Goal: Information Seeking & Learning: Learn about a topic

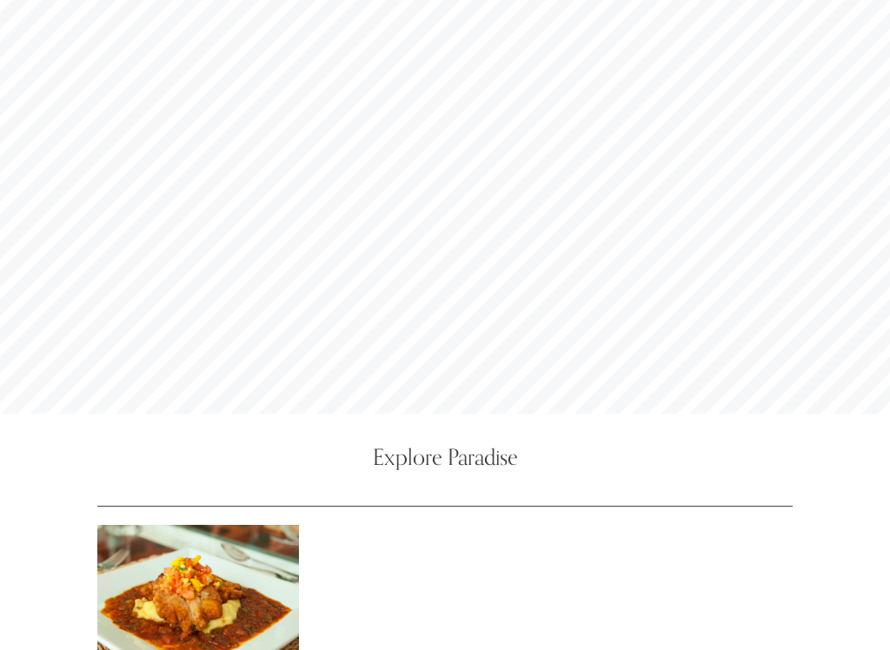
scroll to position [5280, 0]
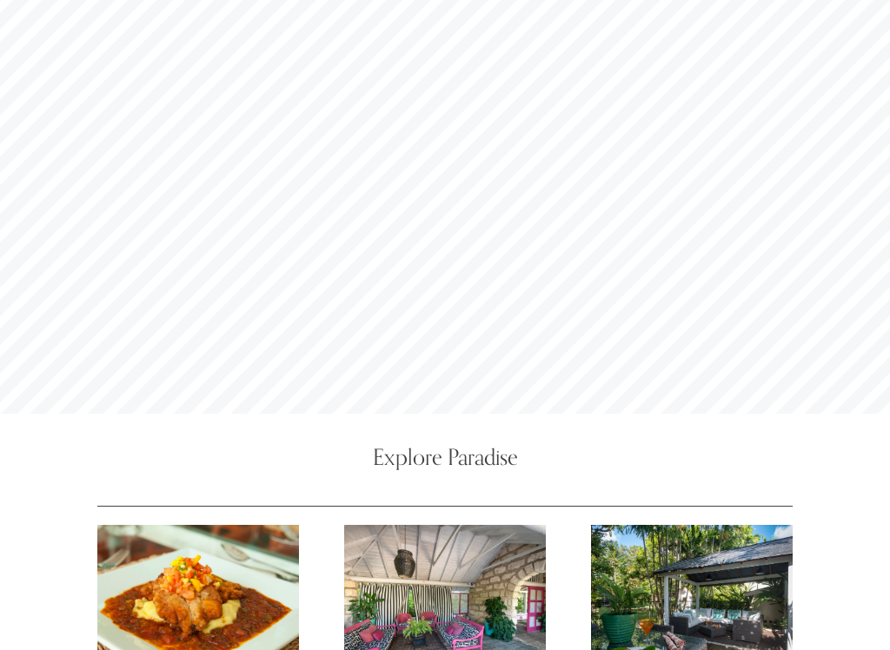
click at [496, 525] on div at bounding box center [445, 603] width 202 height 156
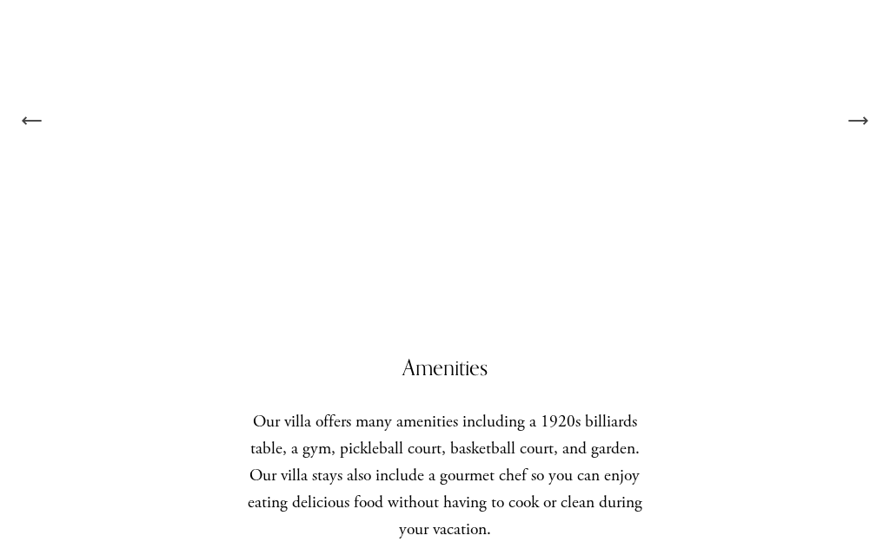
scroll to position [1965, 0]
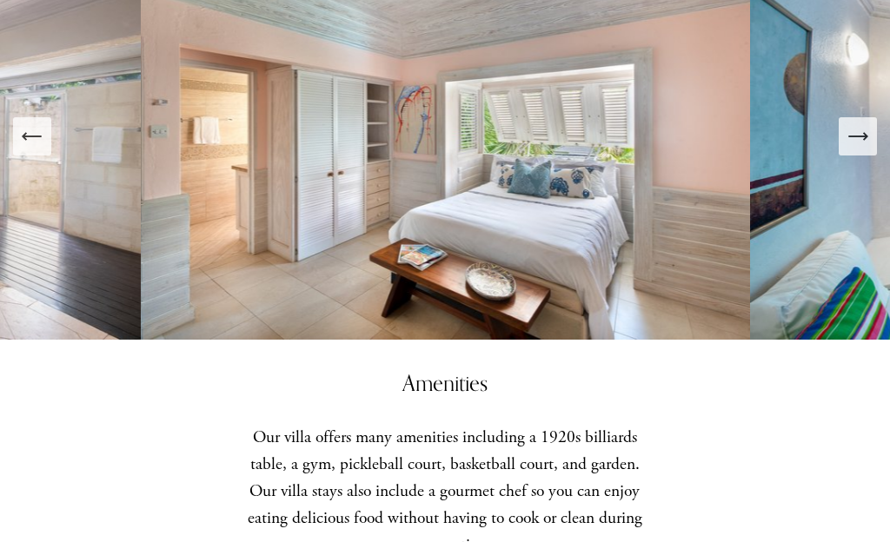
click at [859, 130] on icon "Next Slide" at bounding box center [857, 136] width 24 height 24
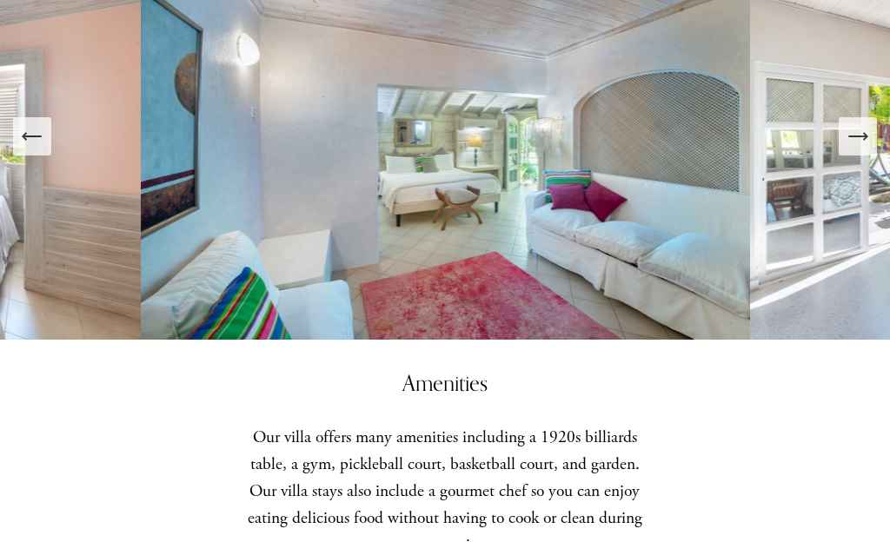
click at [866, 136] on icon "Next Slide" at bounding box center [857, 136] width 18 height 0
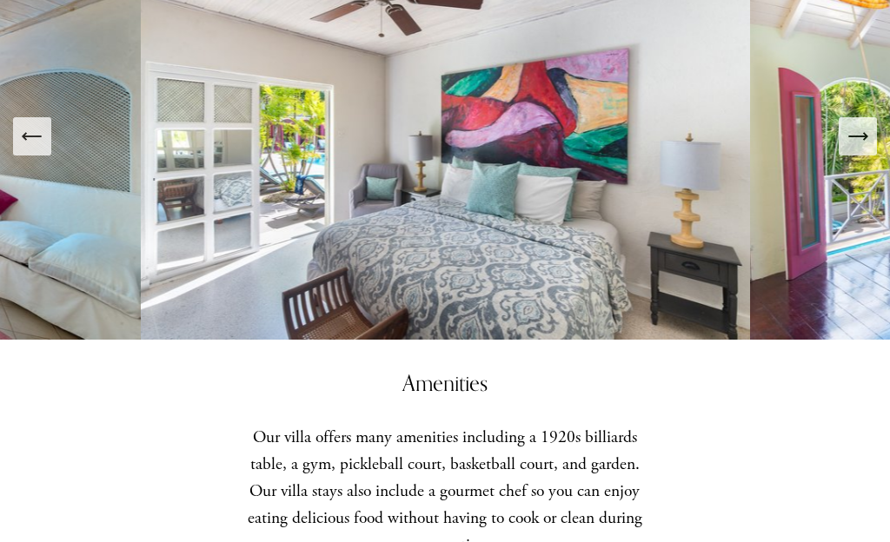
click at [849, 138] on icon "Next Slide" at bounding box center [857, 136] width 24 height 24
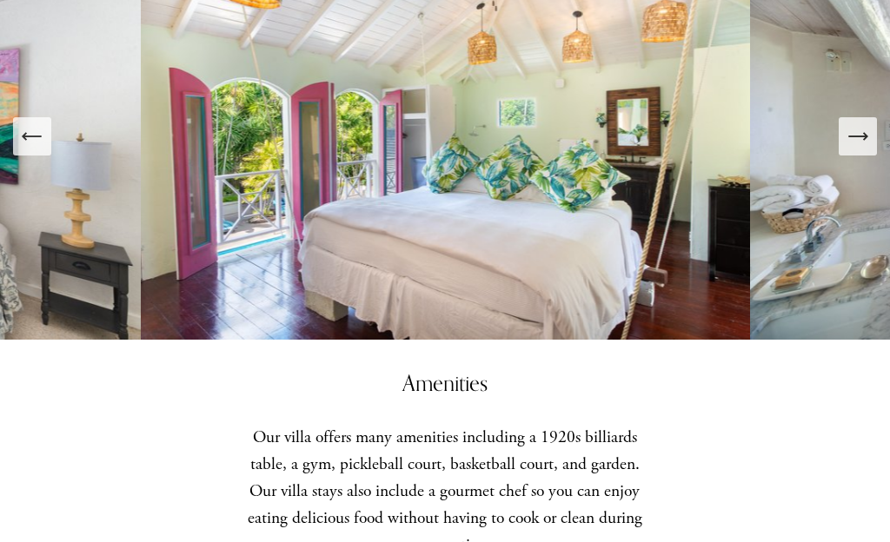
click at [863, 126] on icon "Next Slide" at bounding box center [857, 136] width 24 height 24
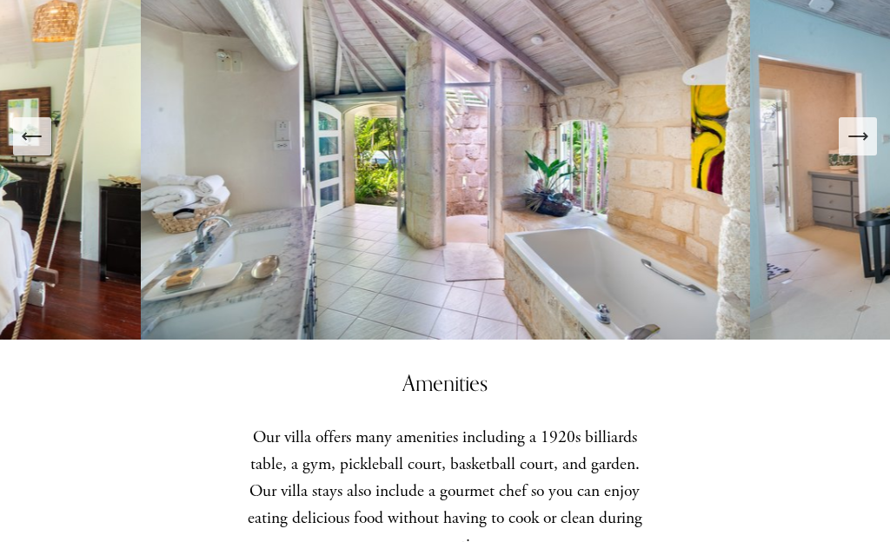
click at [854, 140] on icon "Next Slide" at bounding box center [857, 136] width 24 height 24
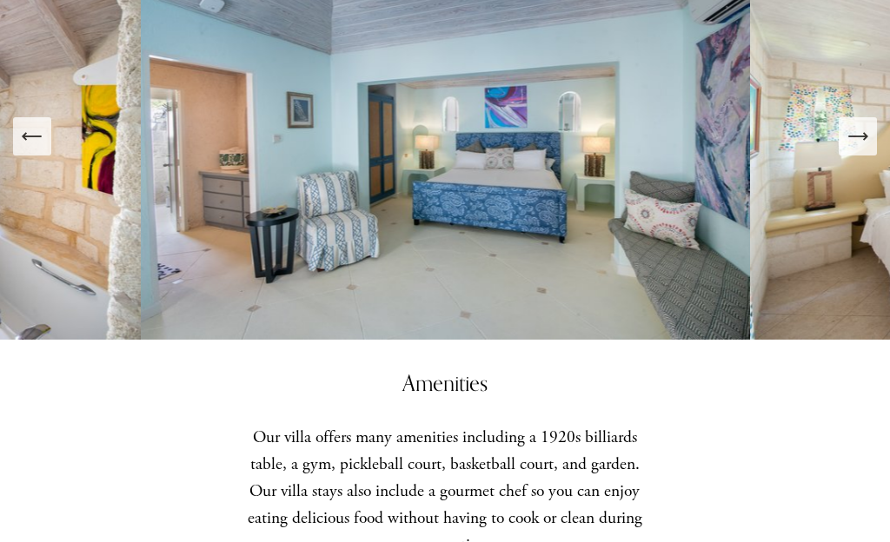
click at [860, 142] on icon "Next Slide" at bounding box center [857, 136] width 24 height 24
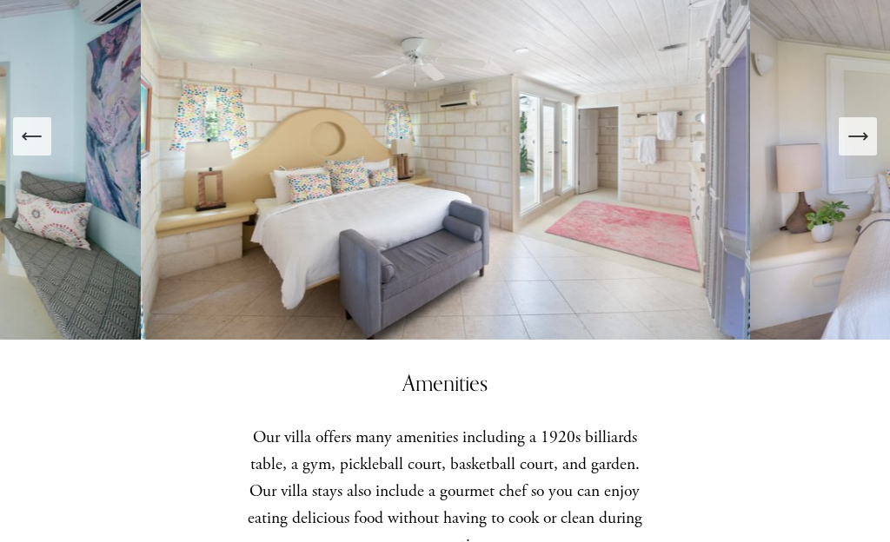
click at [849, 149] on div "Next Slide" at bounding box center [857, 136] width 24 height 24
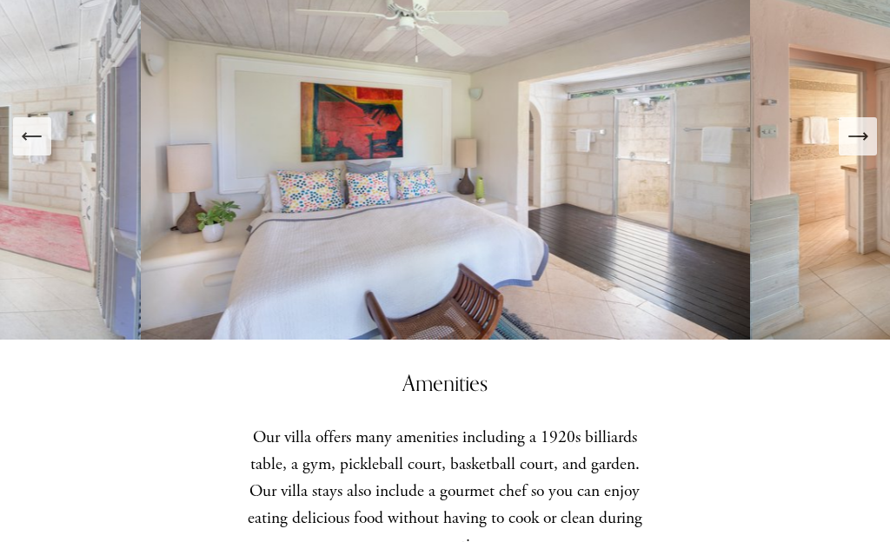
click at [868, 142] on icon "Next Slide" at bounding box center [857, 136] width 24 height 24
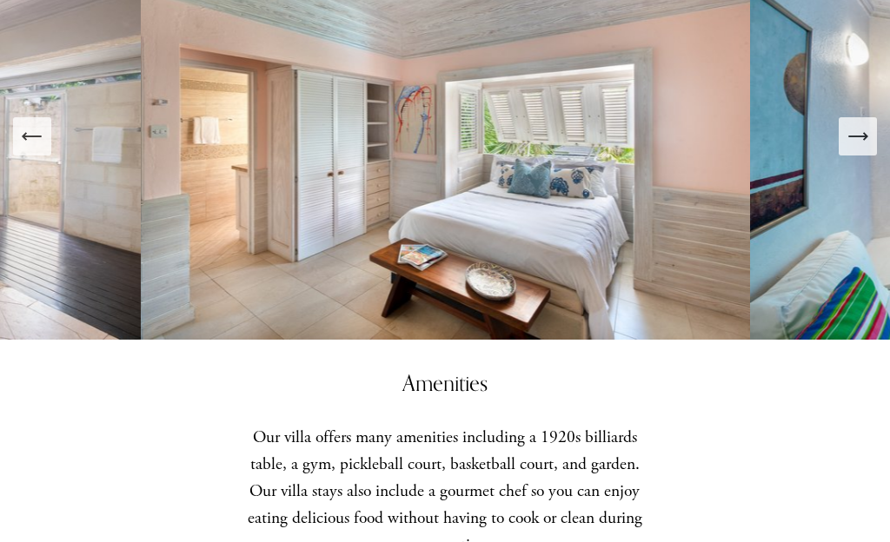
click at [859, 139] on icon "Next Slide" at bounding box center [857, 136] width 24 height 24
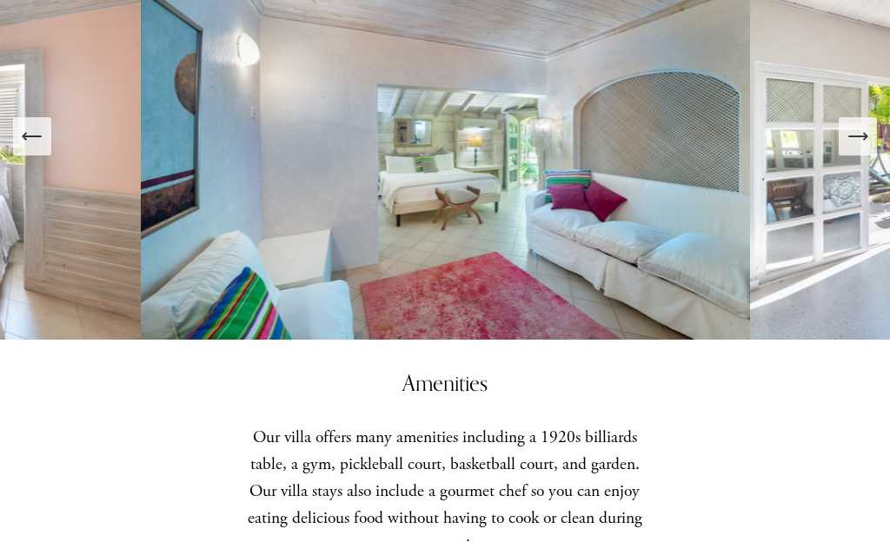
click at [875, 134] on button "Next Slide" at bounding box center [857, 136] width 38 height 38
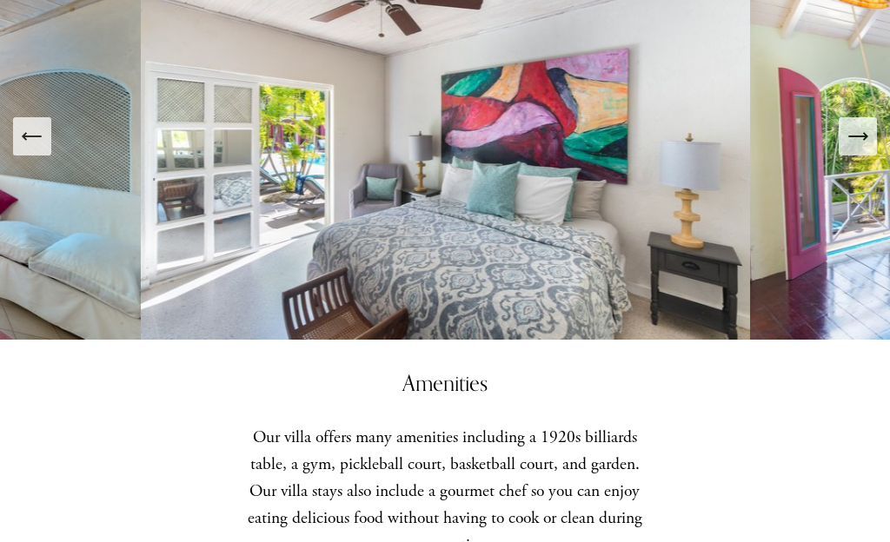
click at [867, 134] on icon "Next Slide" at bounding box center [857, 136] width 24 height 24
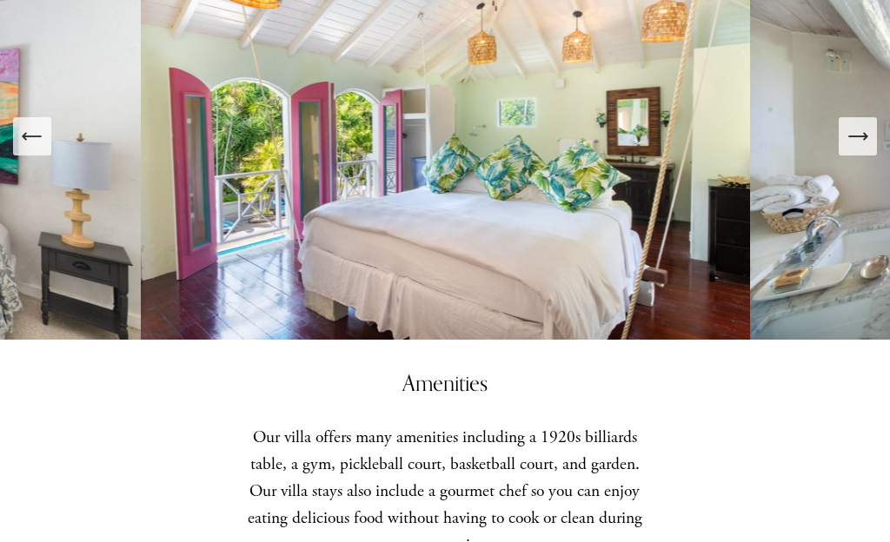
click at [856, 137] on icon "Next Slide" at bounding box center [857, 136] width 24 height 24
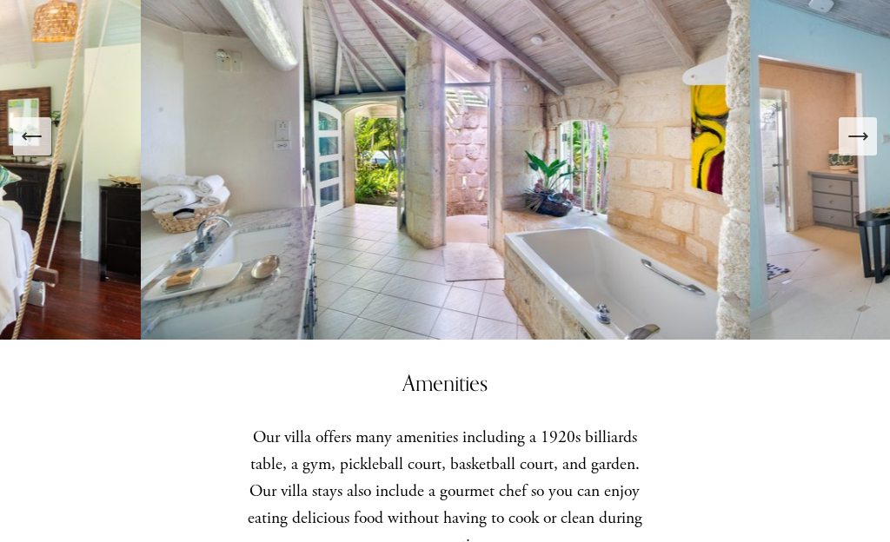
click at [859, 126] on icon "Next Slide" at bounding box center [857, 136] width 24 height 24
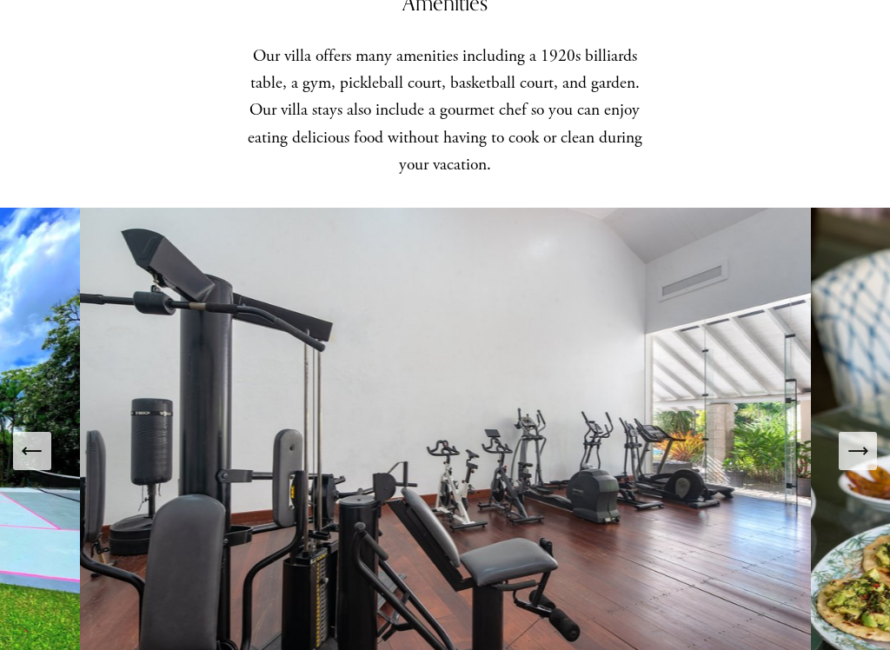
click at [862, 444] on icon "Next Slide" at bounding box center [857, 452] width 24 height 24
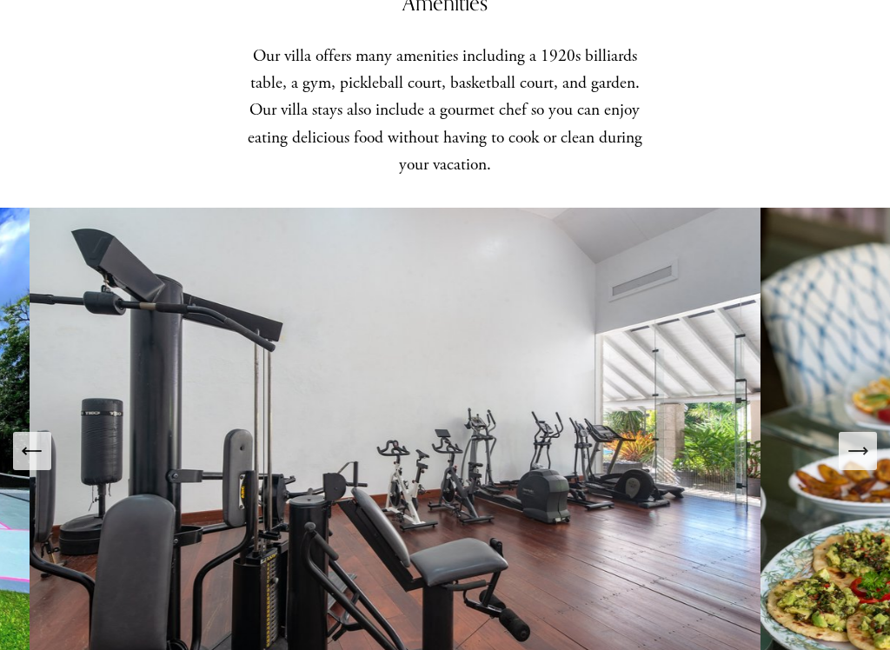
scroll to position [2680, 0]
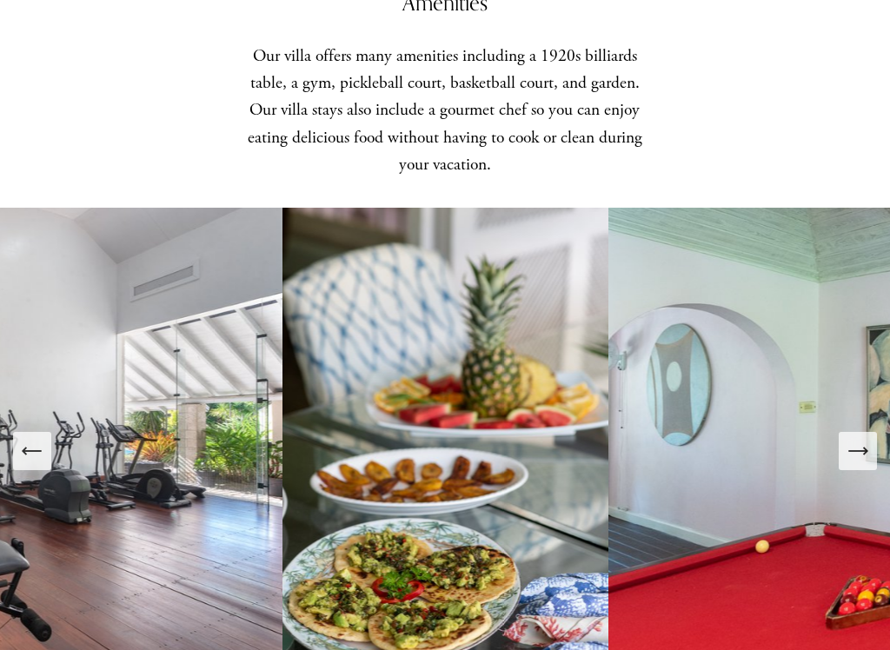
click at [863, 454] on icon "Next Slide" at bounding box center [857, 451] width 24 height 24
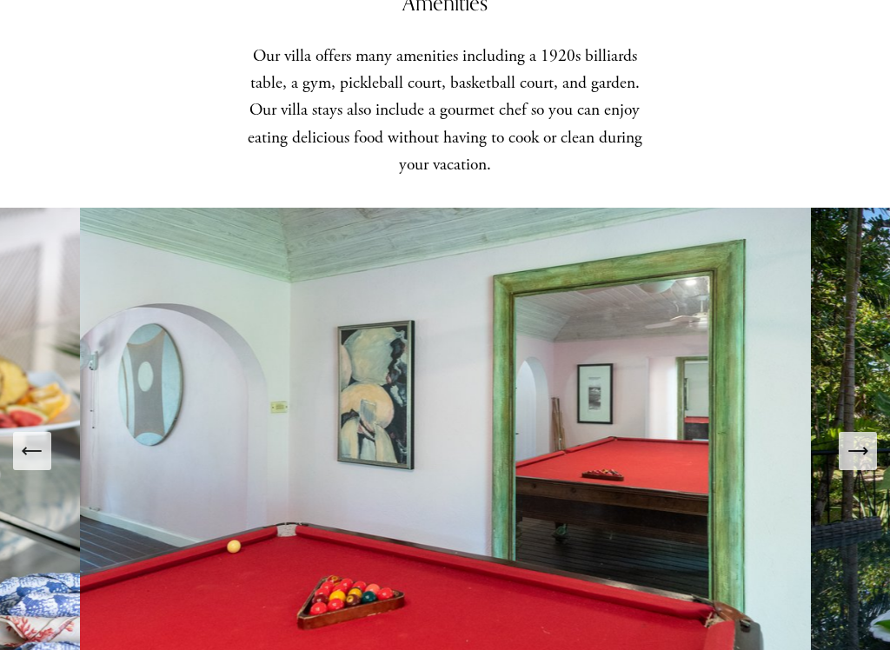
click at [851, 457] on icon "Next Slide" at bounding box center [857, 451] width 24 height 24
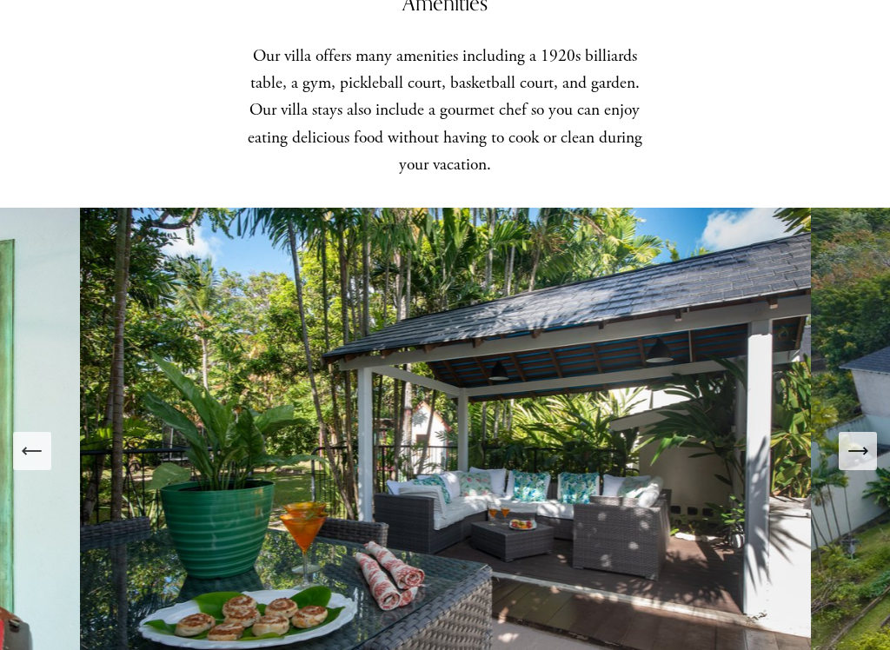
click at [859, 441] on icon "Next Slide" at bounding box center [857, 451] width 24 height 24
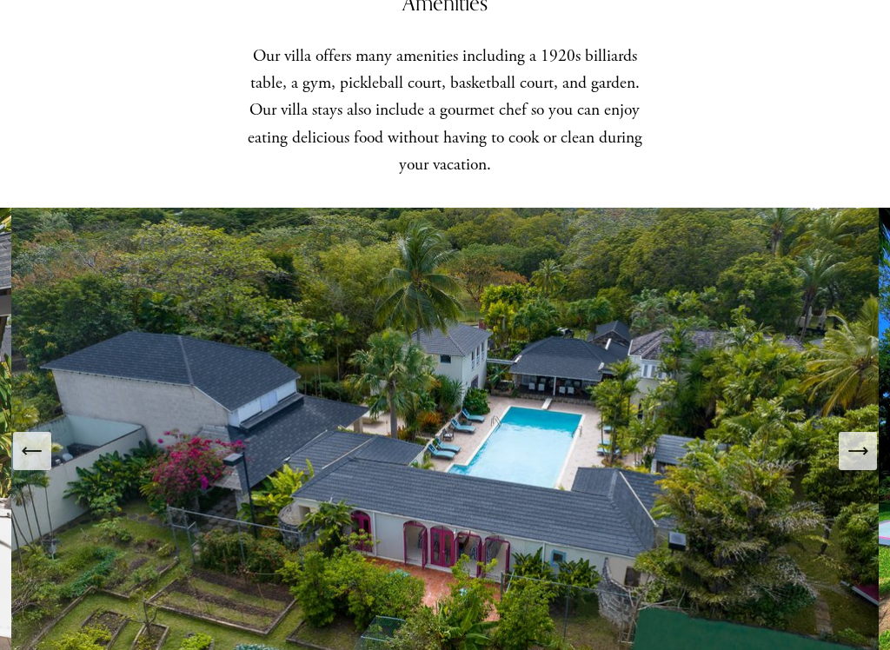
click at [863, 455] on icon "Next Slide" at bounding box center [857, 451] width 24 height 24
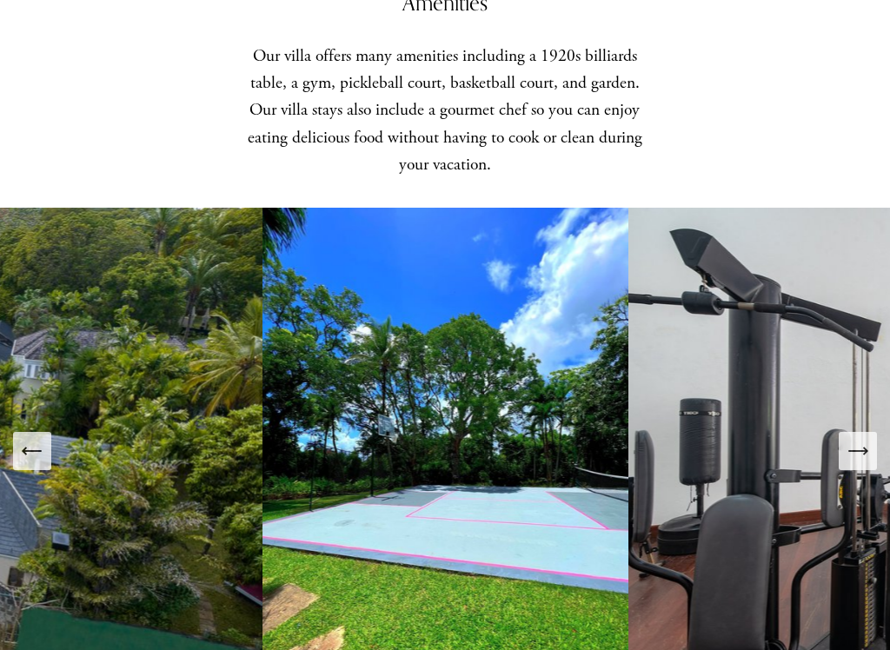
click at [872, 457] on button "Next Slide" at bounding box center [857, 451] width 38 height 38
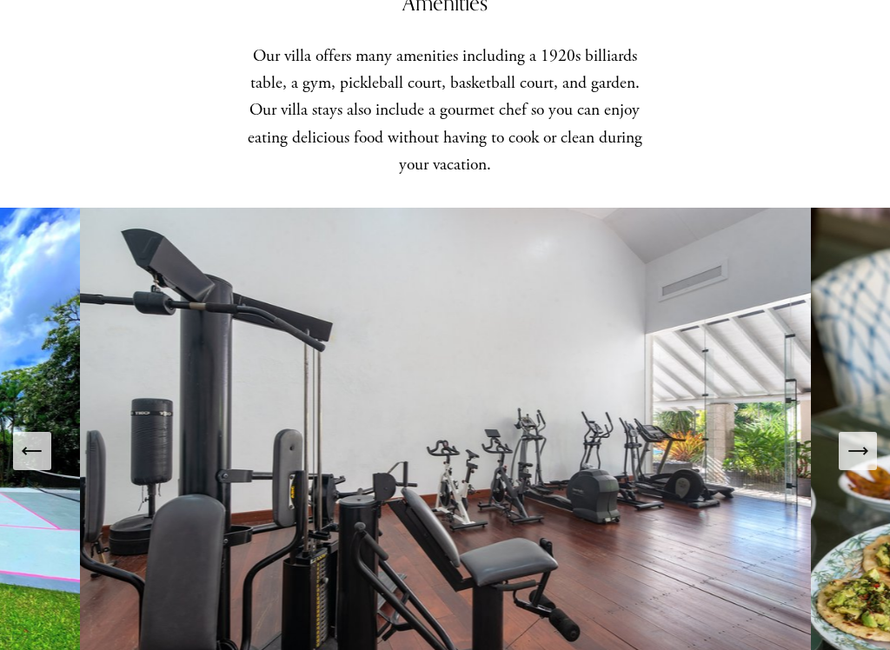
click at [867, 442] on icon "Next Slide" at bounding box center [857, 451] width 24 height 24
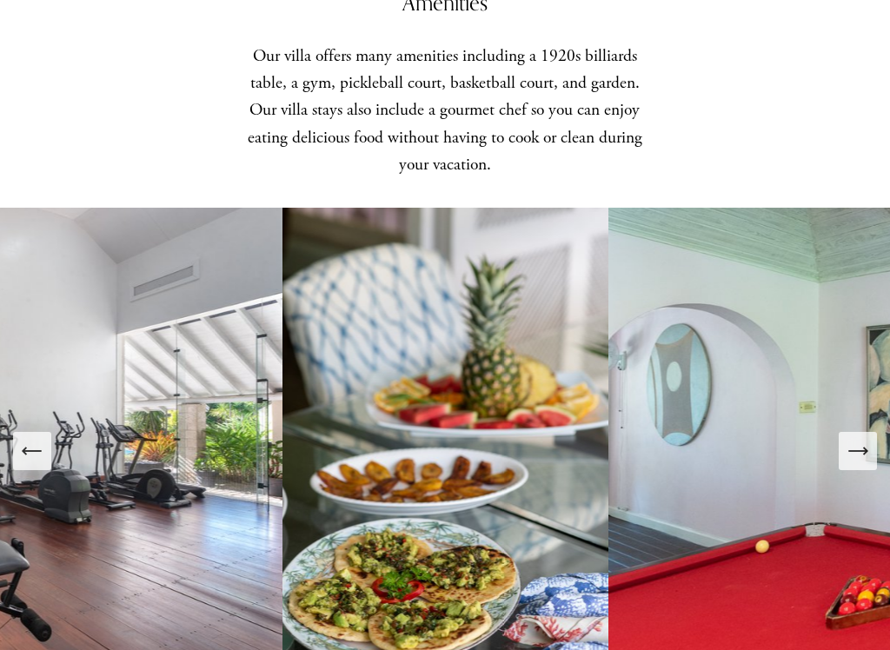
click at [865, 445] on icon "Next Slide" at bounding box center [857, 451] width 24 height 24
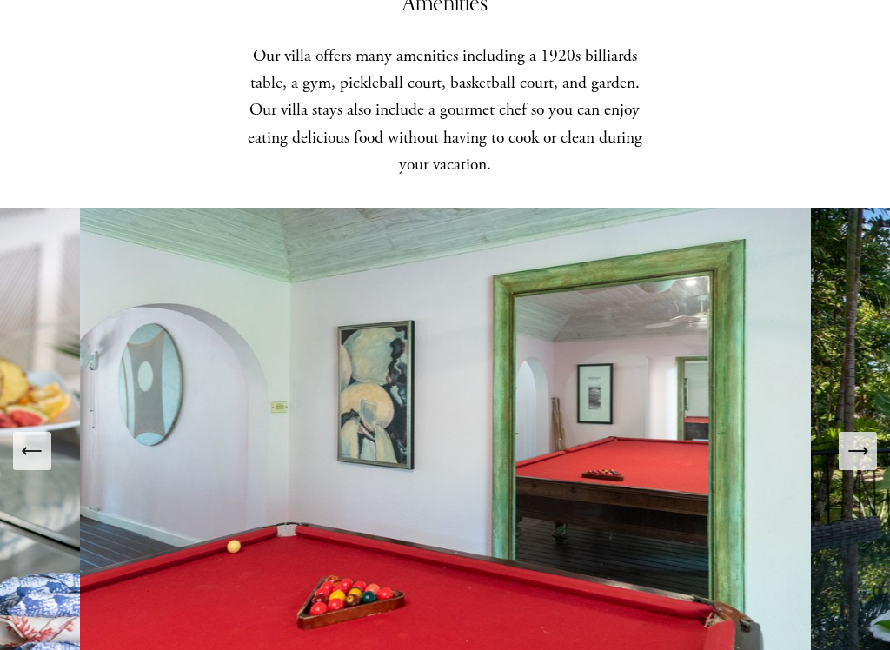
click at [865, 441] on icon "Next Slide" at bounding box center [857, 451] width 24 height 24
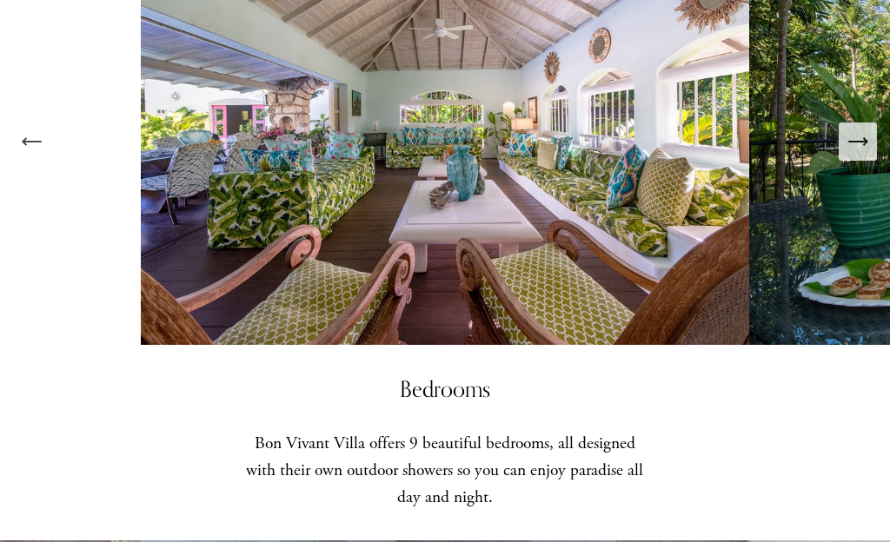
scroll to position [1345, 0]
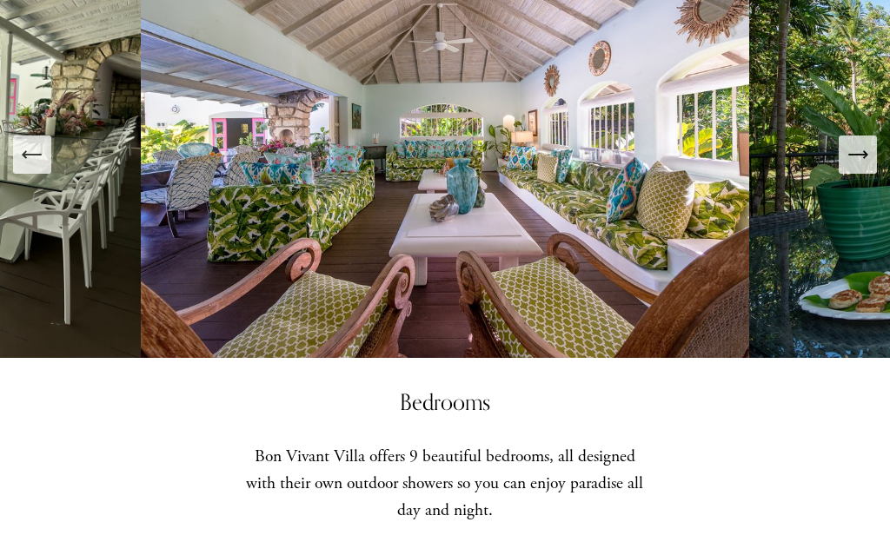
click at [867, 155] on icon "Next Slide" at bounding box center [865, 154] width 3 height 7
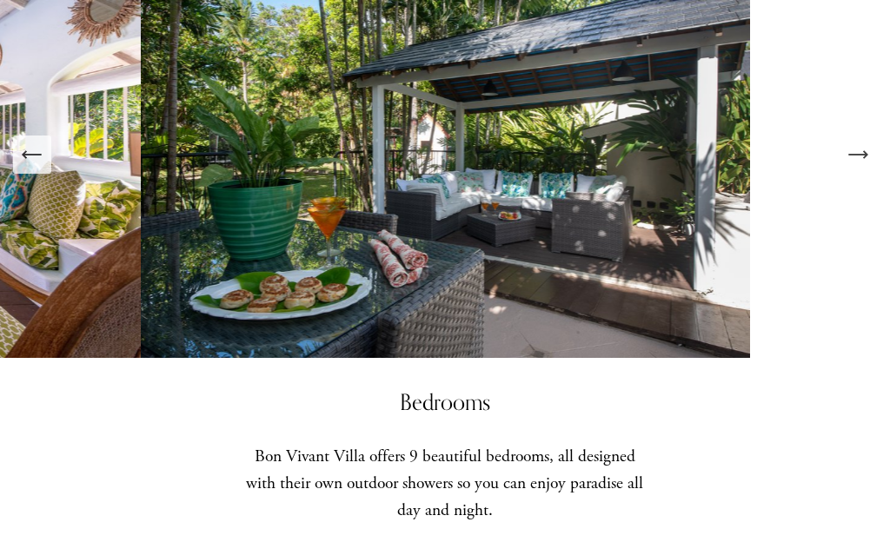
click at [849, 167] on div "Next Slide" at bounding box center [857, 154] width 24 height 24
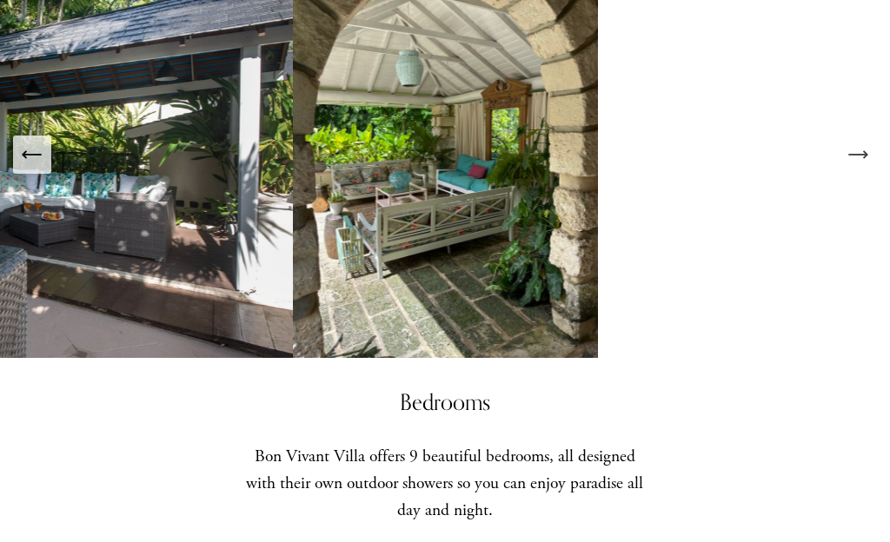
click at [852, 161] on icon "Next Slide" at bounding box center [857, 154] width 24 height 24
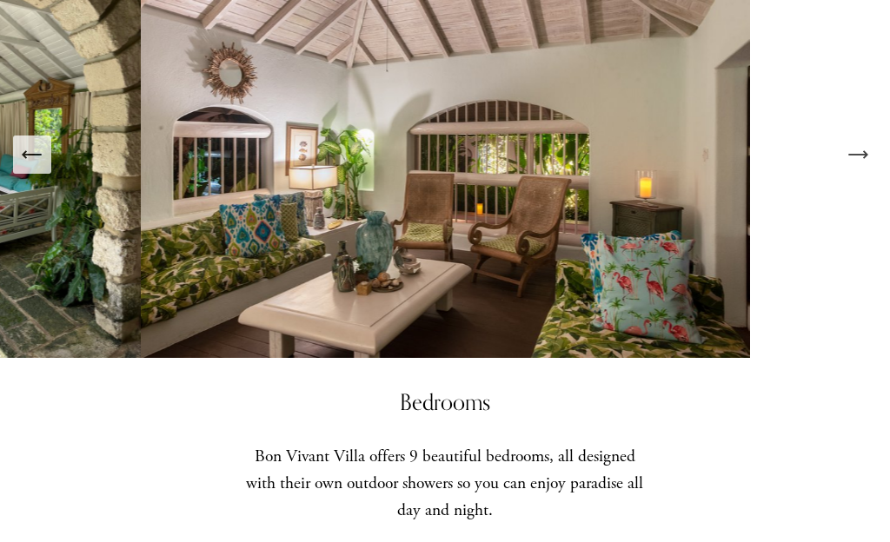
click at [862, 157] on icon "Next Slide" at bounding box center [857, 154] width 24 height 24
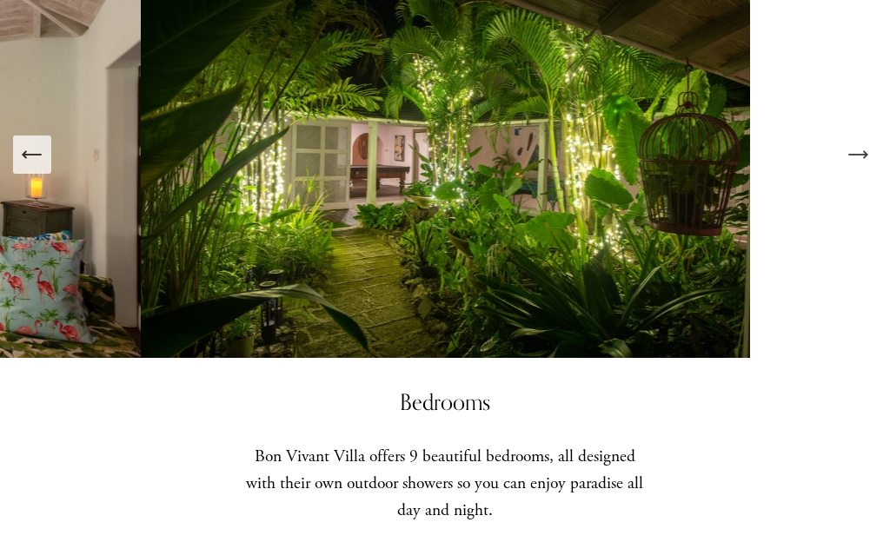
click at [863, 159] on icon "Next Slide" at bounding box center [857, 154] width 24 height 24
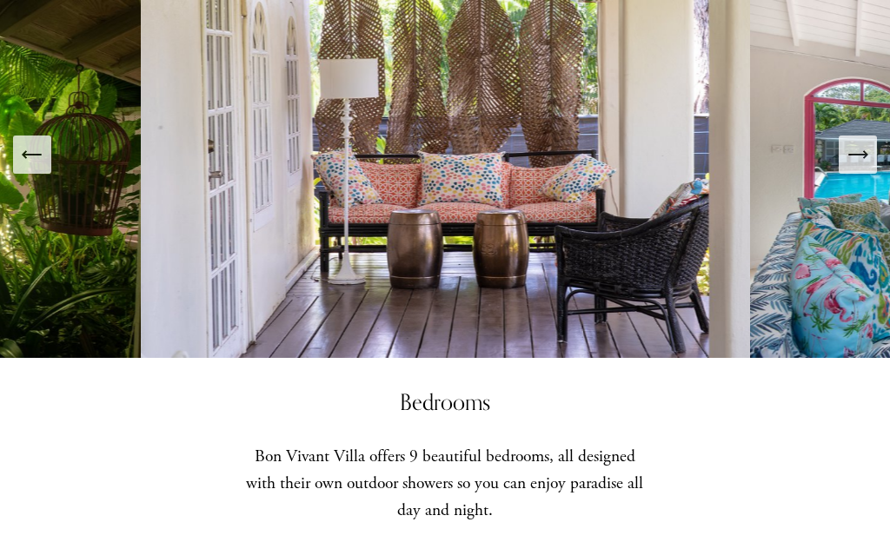
click at [851, 156] on icon "Next Slide" at bounding box center [857, 154] width 24 height 24
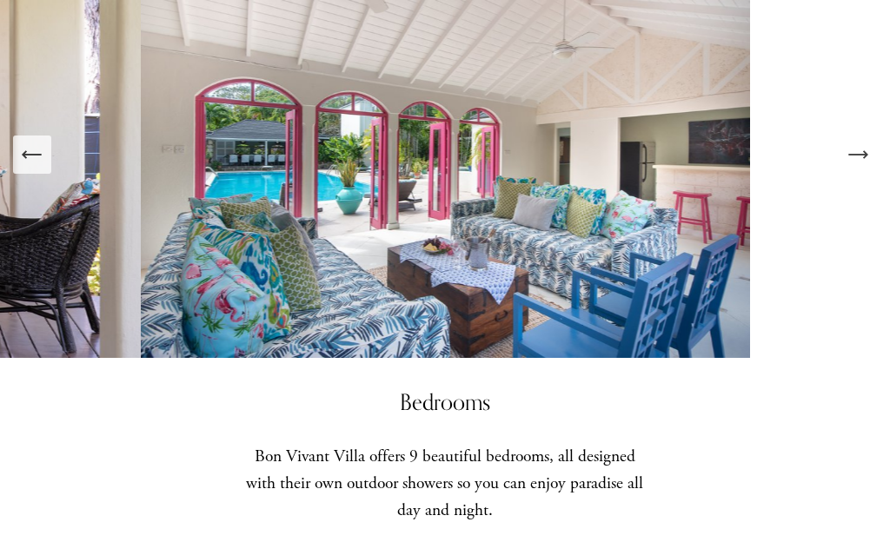
click at [855, 158] on icon "Next Slide" at bounding box center [857, 154] width 24 height 24
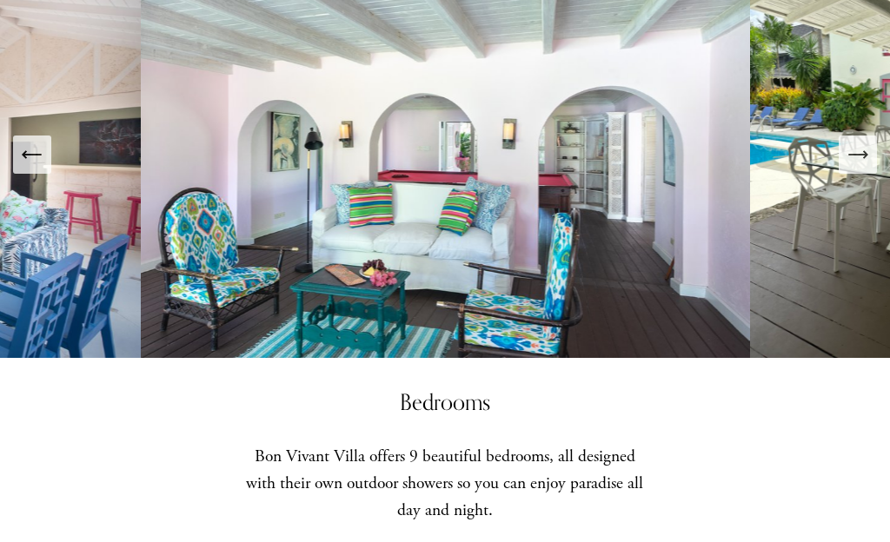
click at [859, 167] on div "Next Slide" at bounding box center [857, 154] width 24 height 24
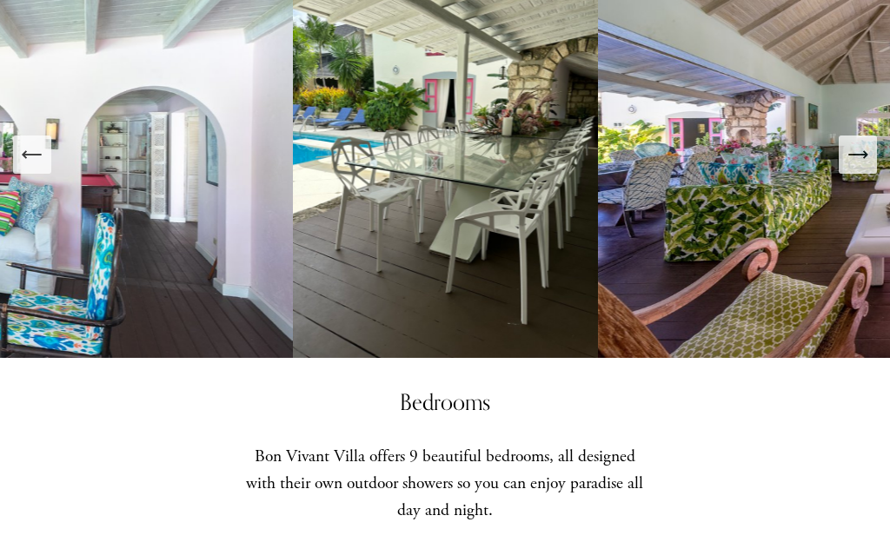
click at [857, 164] on icon "Next Slide" at bounding box center [857, 154] width 24 height 24
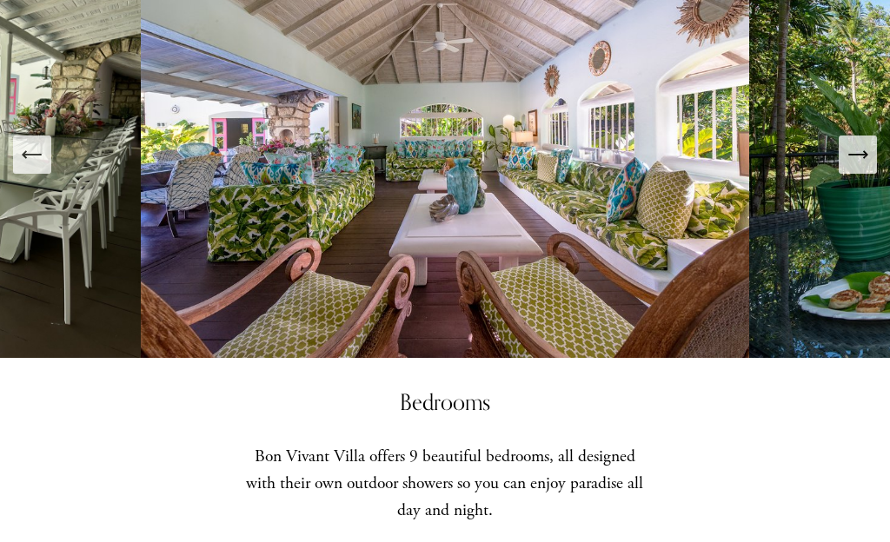
click at [876, 161] on button "Next Slide" at bounding box center [857, 155] width 38 height 38
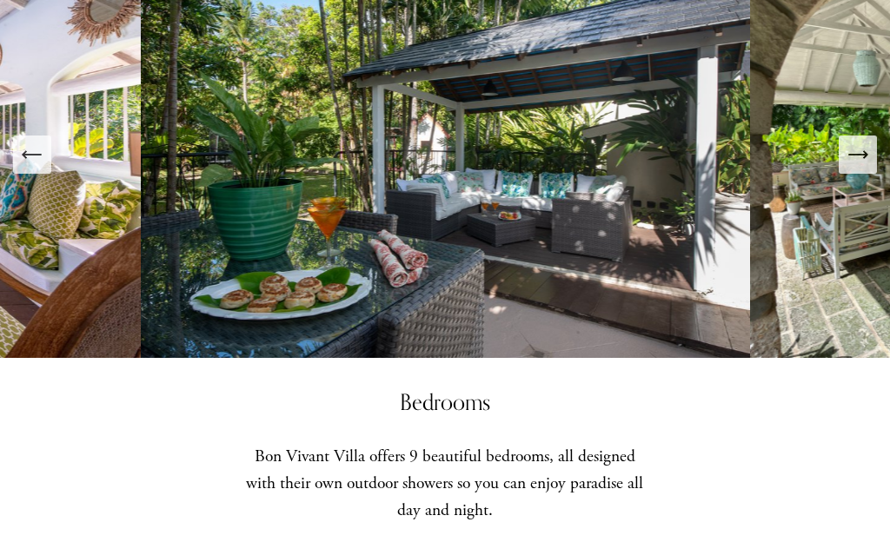
click at [865, 154] on icon "Next Slide" at bounding box center [865, 154] width 3 height 7
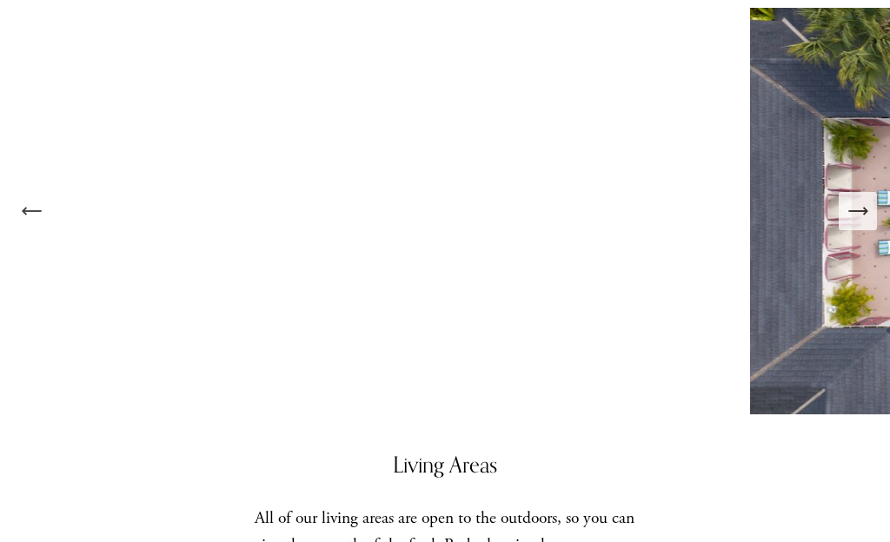
scroll to position [698, 0]
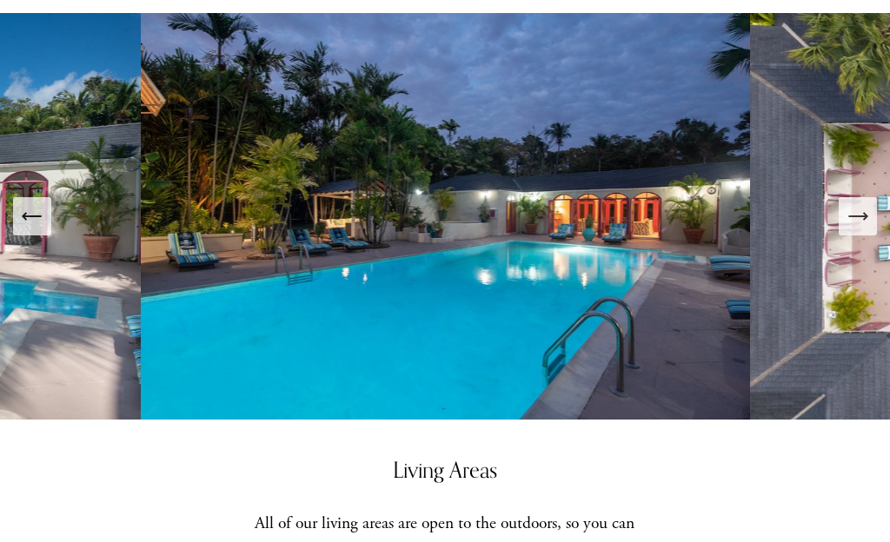
click at [861, 211] on icon "Next Slide" at bounding box center [857, 216] width 24 height 24
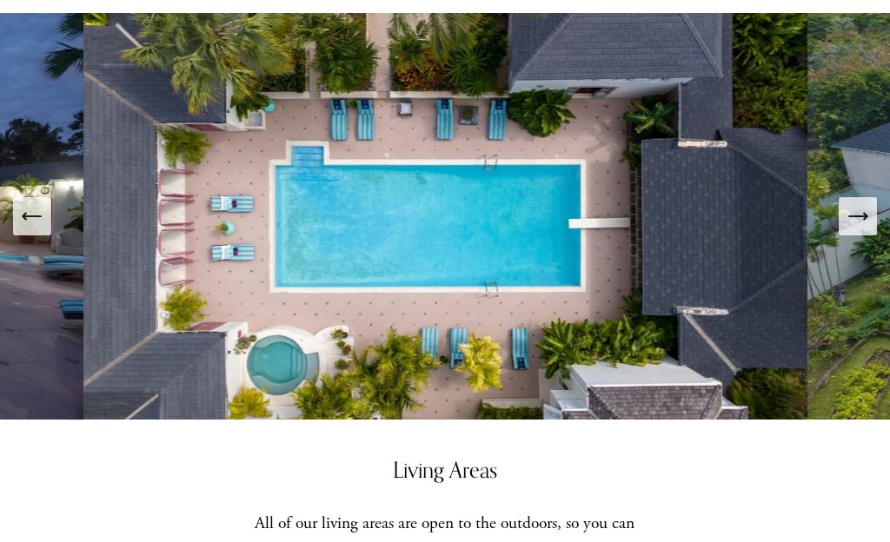
click at [857, 205] on icon "Next Slide" at bounding box center [857, 216] width 24 height 24
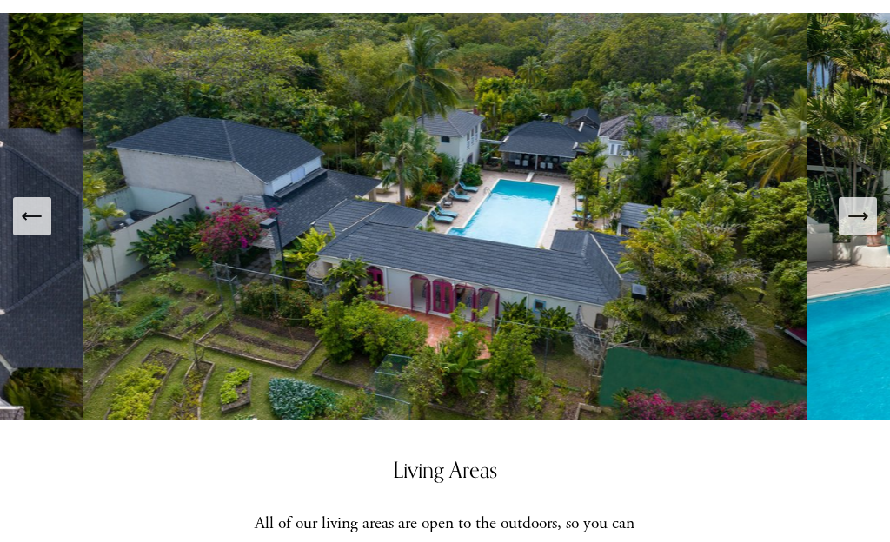
click at [848, 226] on icon "Next Slide" at bounding box center [857, 216] width 24 height 24
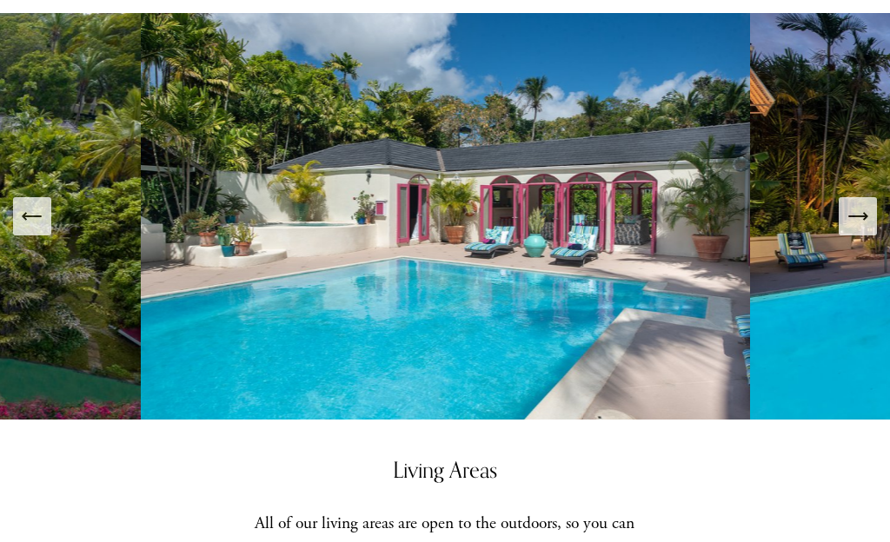
click at [859, 206] on icon "Next Slide" at bounding box center [857, 216] width 24 height 24
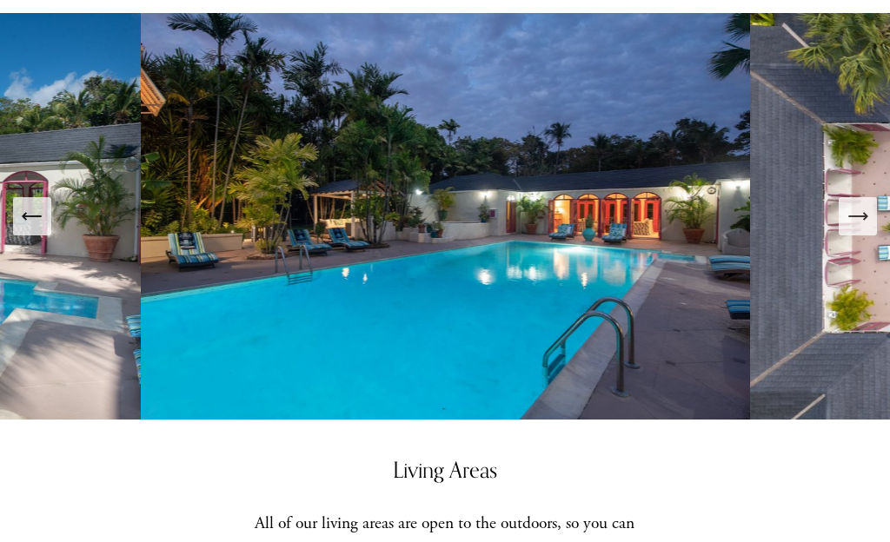
click at [852, 216] on icon "Next Slide" at bounding box center [857, 216] width 18 height 0
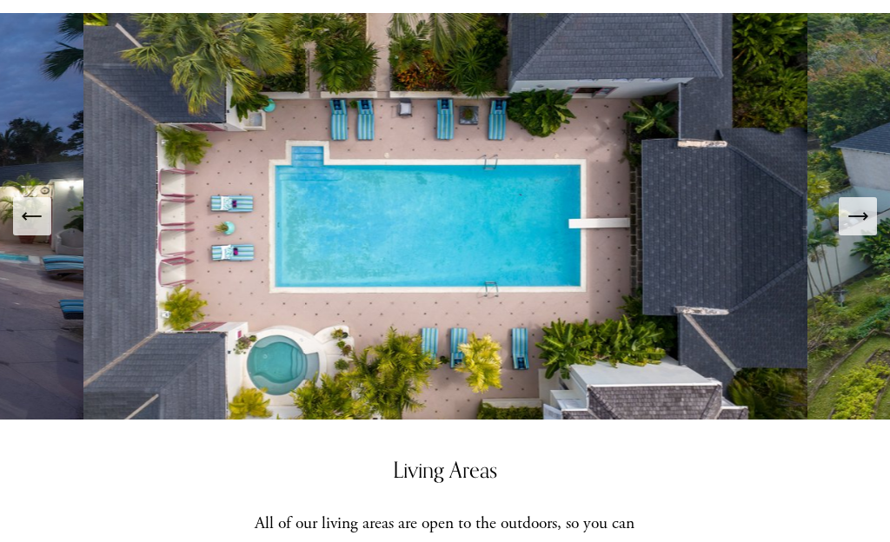
click at [872, 204] on button "Next Slide" at bounding box center [857, 216] width 38 height 38
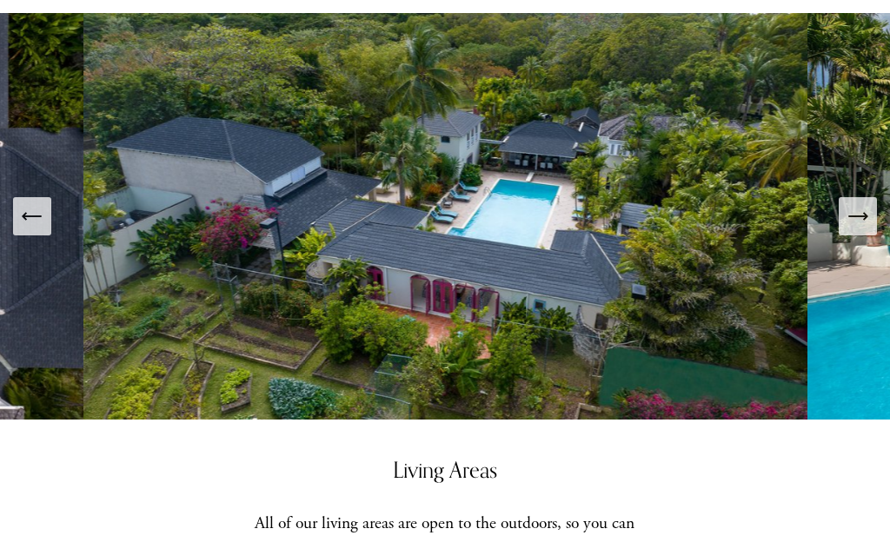
click at [864, 198] on button "Next Slide" at bounding box center [857, 216] width 38 height 38
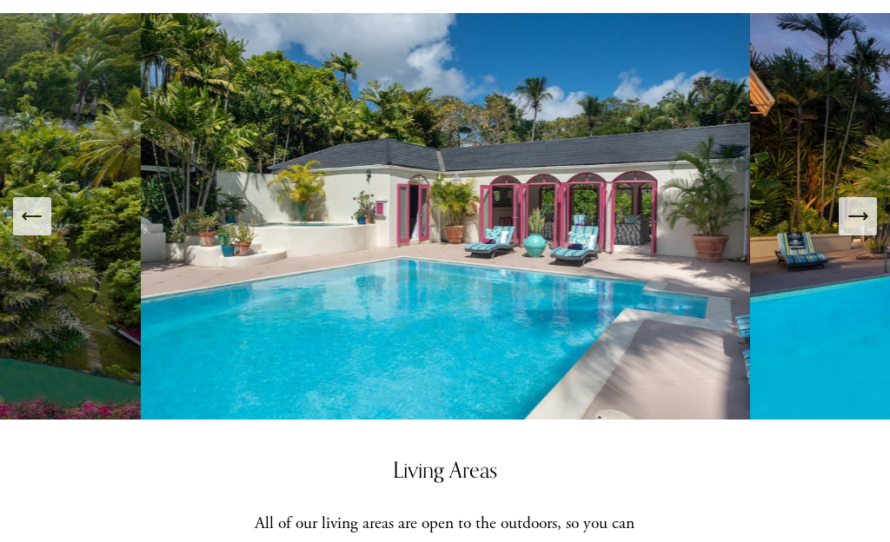
click at [862, 197] on button "Next Slide" at bounding box center [857, 216] width 38 height 38
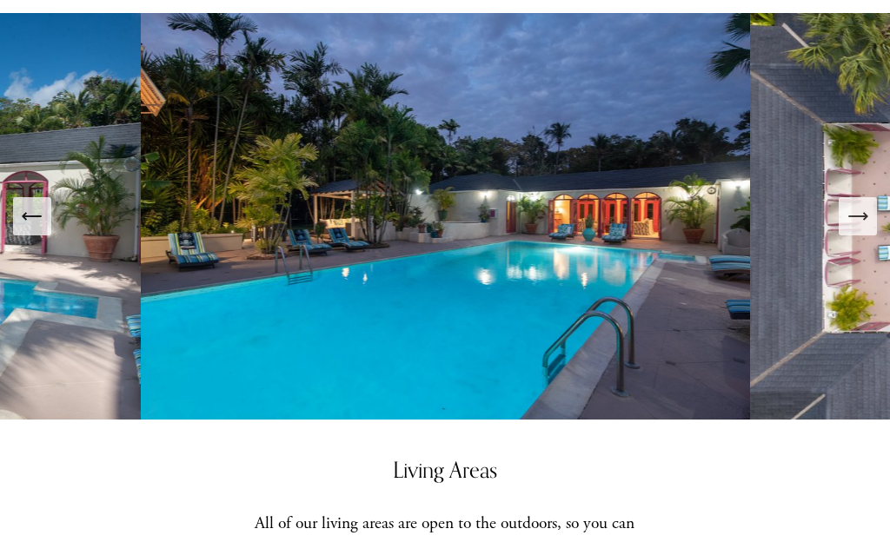
click at [855, 213] on icon "Next Slide" at bounding box center [857, 216] width 24 height 24
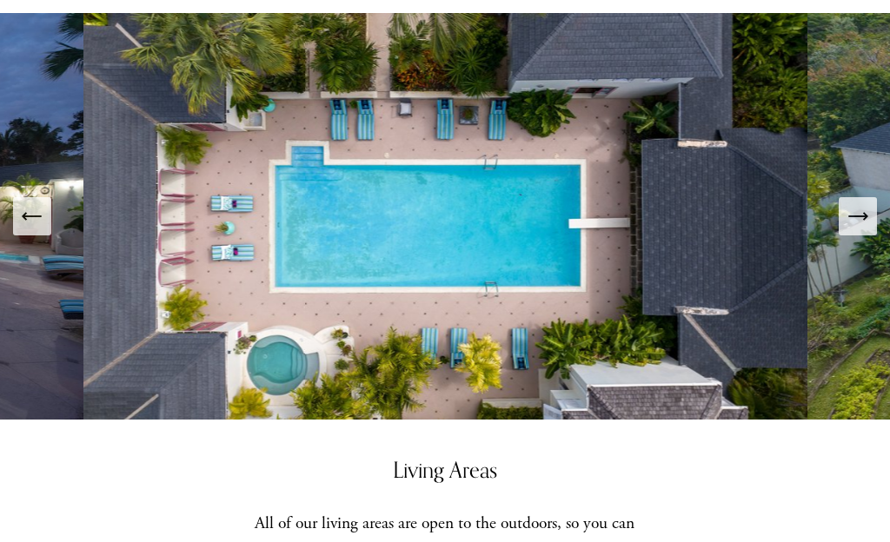
click at [855, 218] on icon "Next Slide" at bounding box center [857, 216] width 24 height 24
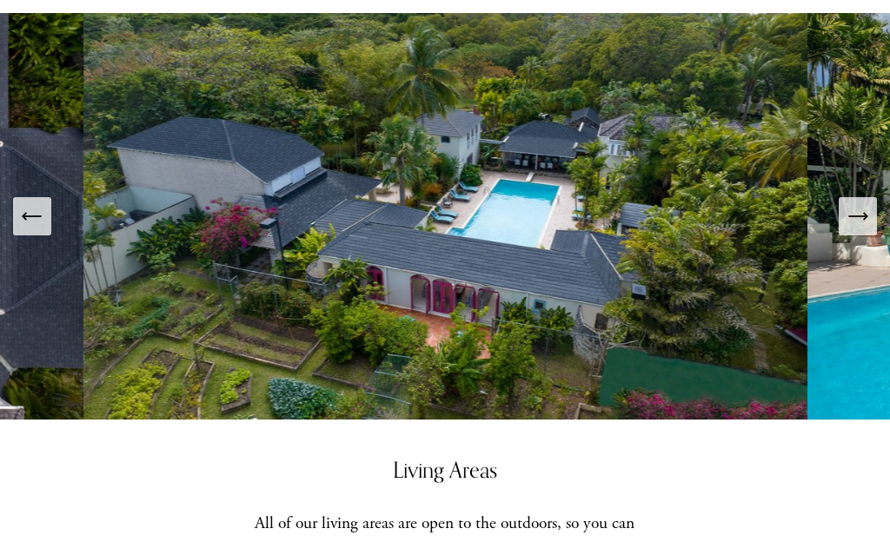
click at [869, 201] on button "Next Slide" at bounding box center [857, 216] width 38 height 38
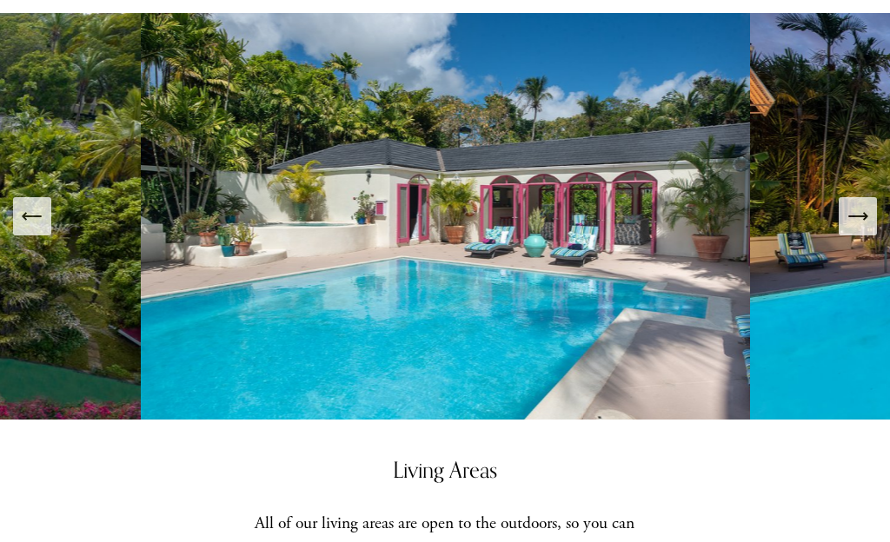
click at [868, 198] on button "Next Slide" at bounding box center [857, 216] width 38 height 38
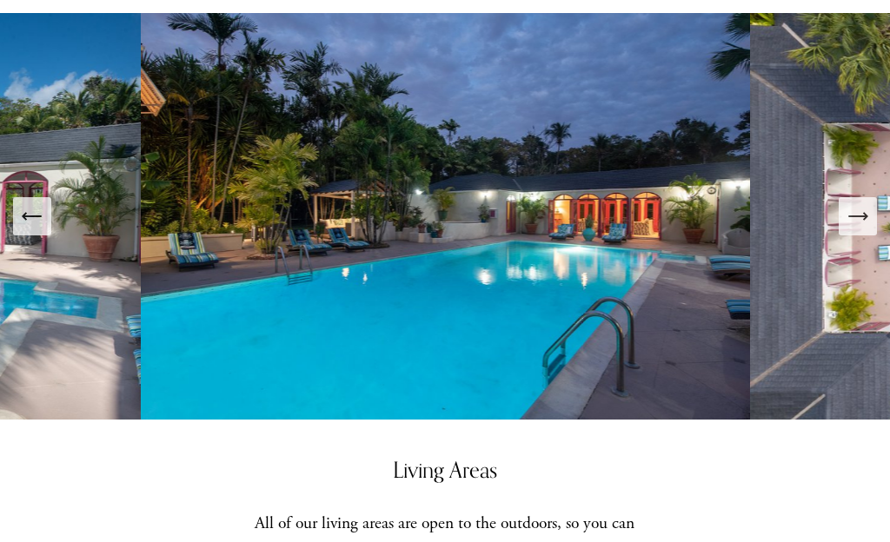
click at [853, 206] on icon "Next Slide" at bounding box center [857, 216] width 24 height 24
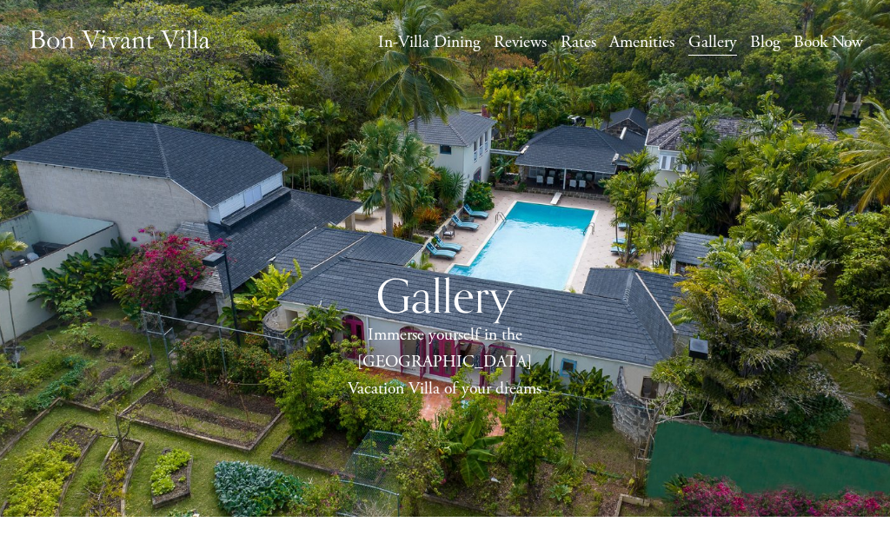
scroll to position [0, 0]
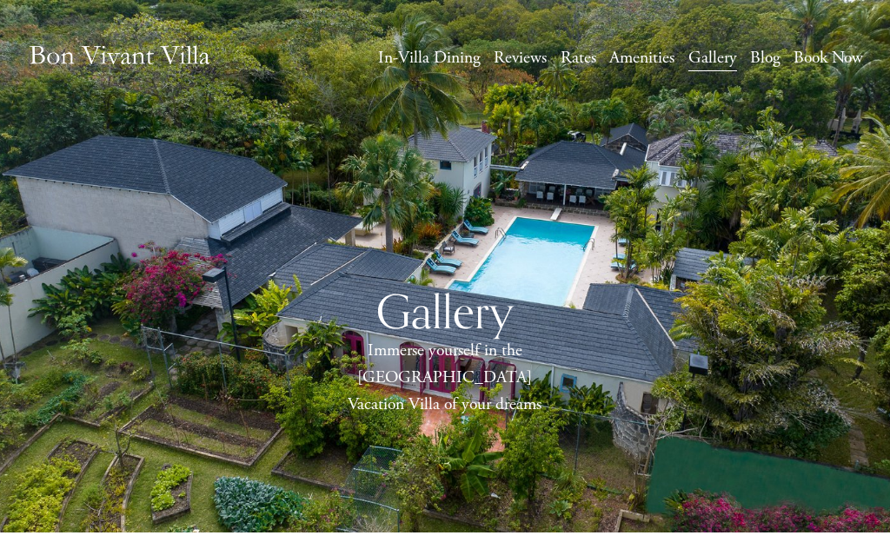
click at [0, 0] on div at bounding box center [0, 0] width 0 height 0
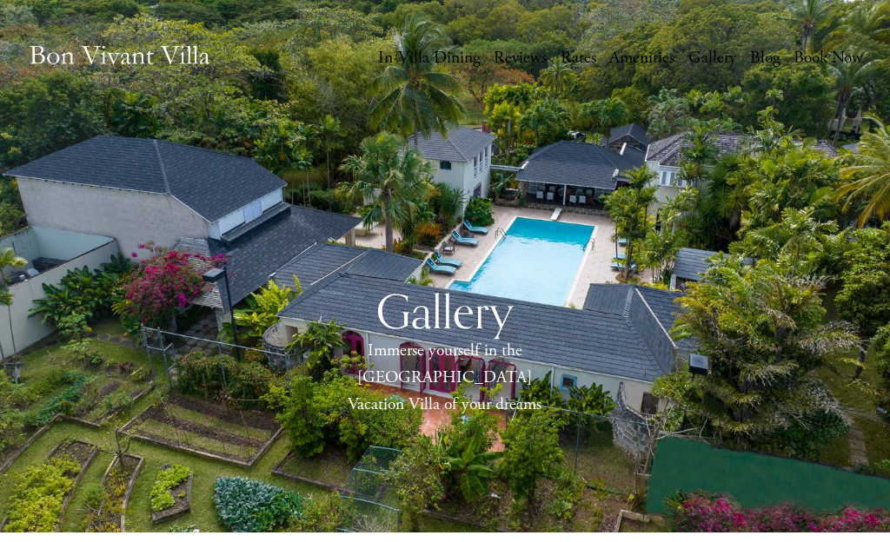
click at [493, 288] on link "Reviews" at bounding box center [445, 297] width 102 height 32
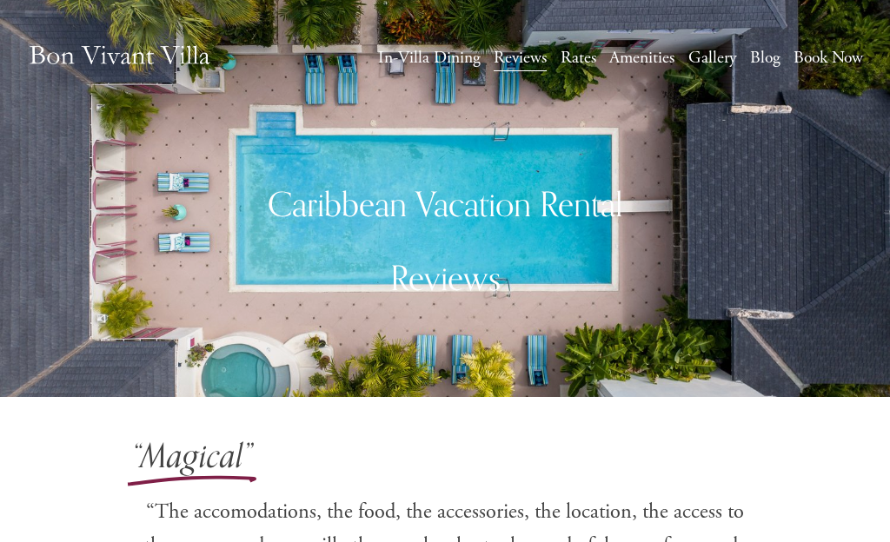
click at [0, 0] on div at bounding box center [0, 0] width 0 height 0
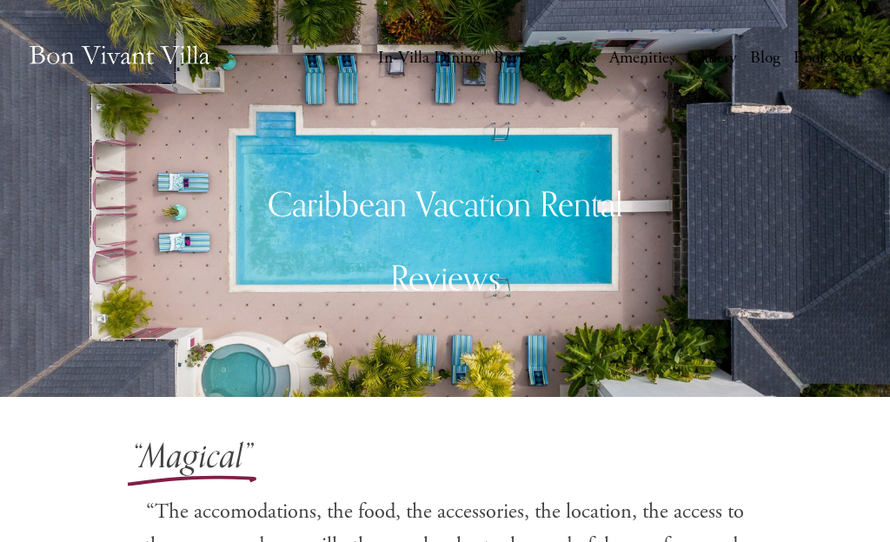
click at [477, 387] on link "Rates" at bounding box center [445, 383] width 67 height 32
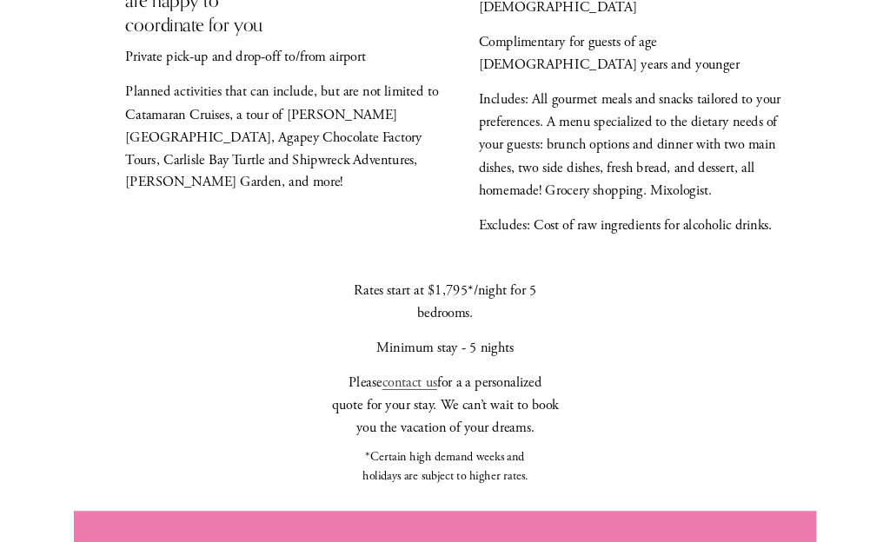
scroll to position [1599, 0]
